Goal: Transaction & Acquisition: Purchase product/service

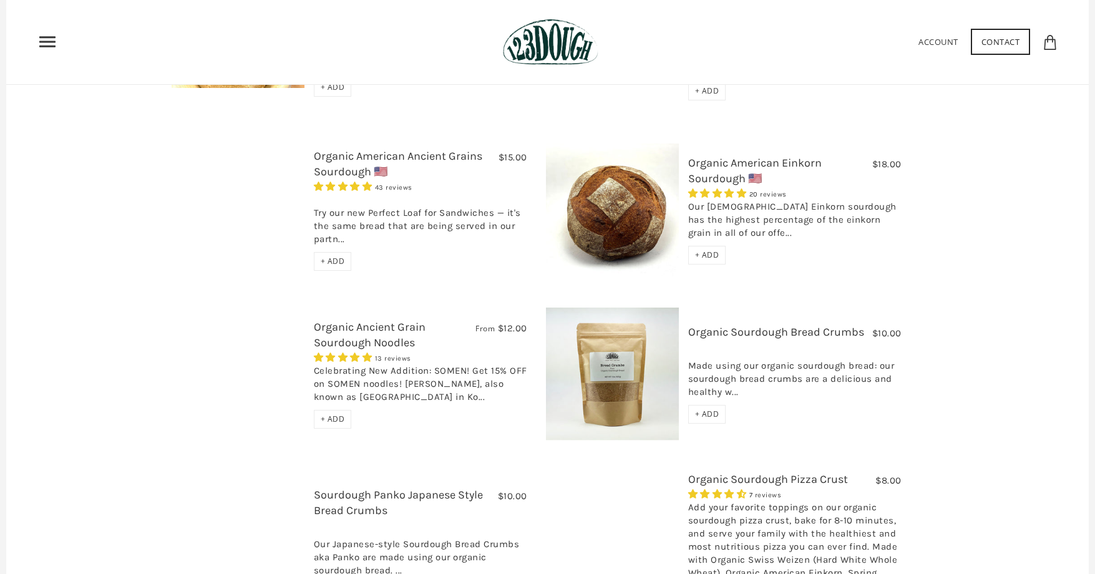
scroll to position [632, 0]
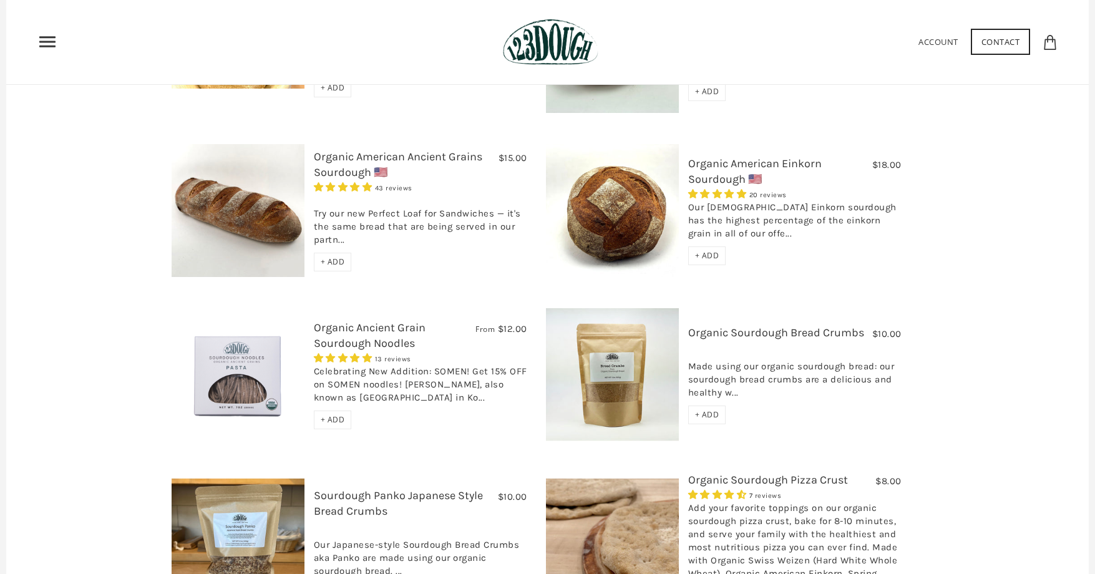
click at [730, 157] on link "Organic American Einkorn Sourdough 🇺🇸" at bounding box center [754, 171] width 133 height 29
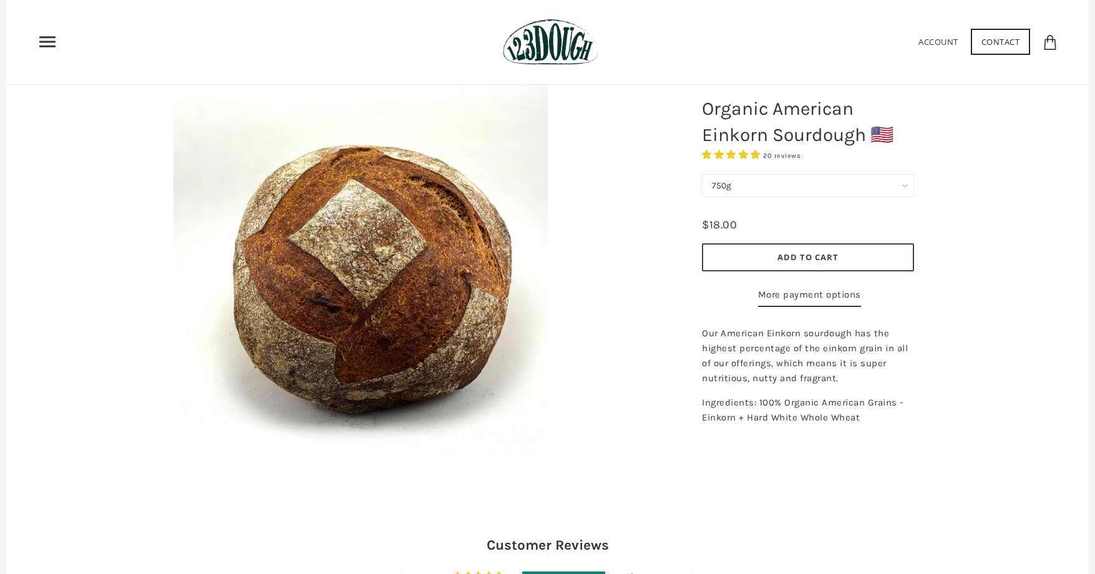
scroll to position [94, 0]
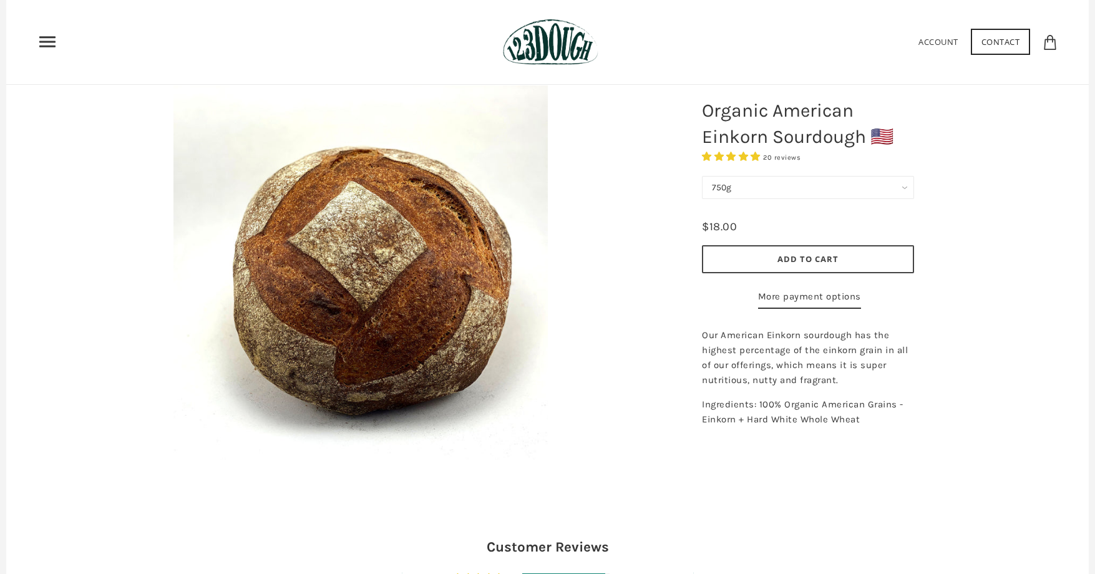
click at [901, 186] on select "750g" at bounding box center [808, 187] width 212 height 23
click at [961, 191] on div "Organic American Einkorn Sourdough 🇺🇸 20 reviews 750g 750g - $18.00 1500g - $36…" at bounding box center [870, 272] width 374 height 437
click at [1048, 43] on icon at bounding box center [1049, 42] width 15 height 15
